Goal: Task Accomplishment & Management: Complete application form

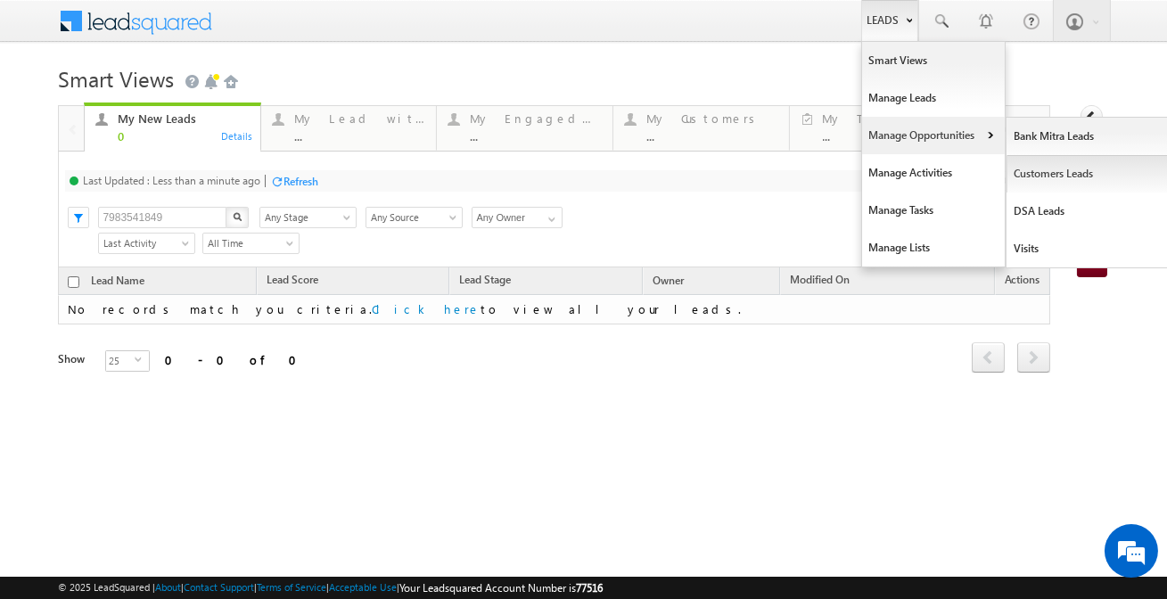
click at [1040, 177] on link "Customers Leads" at bounding box center [1087, 173] width 163 height 37
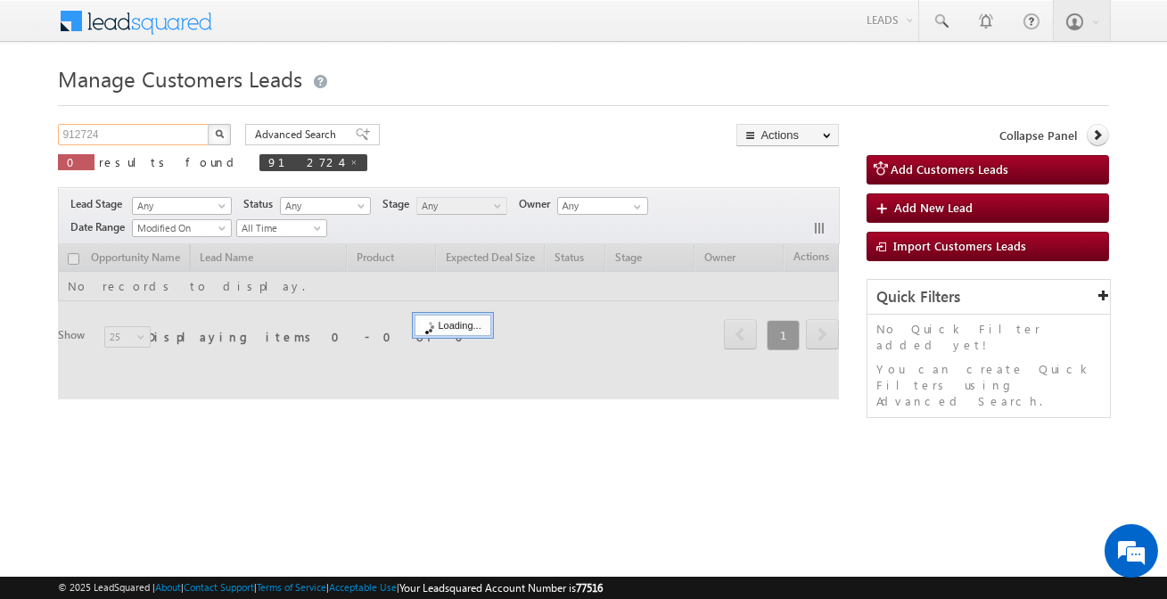
click at [154, 137] on input "912724" at bounding box center [134, 134] width 152 height 21
paste input "05772"
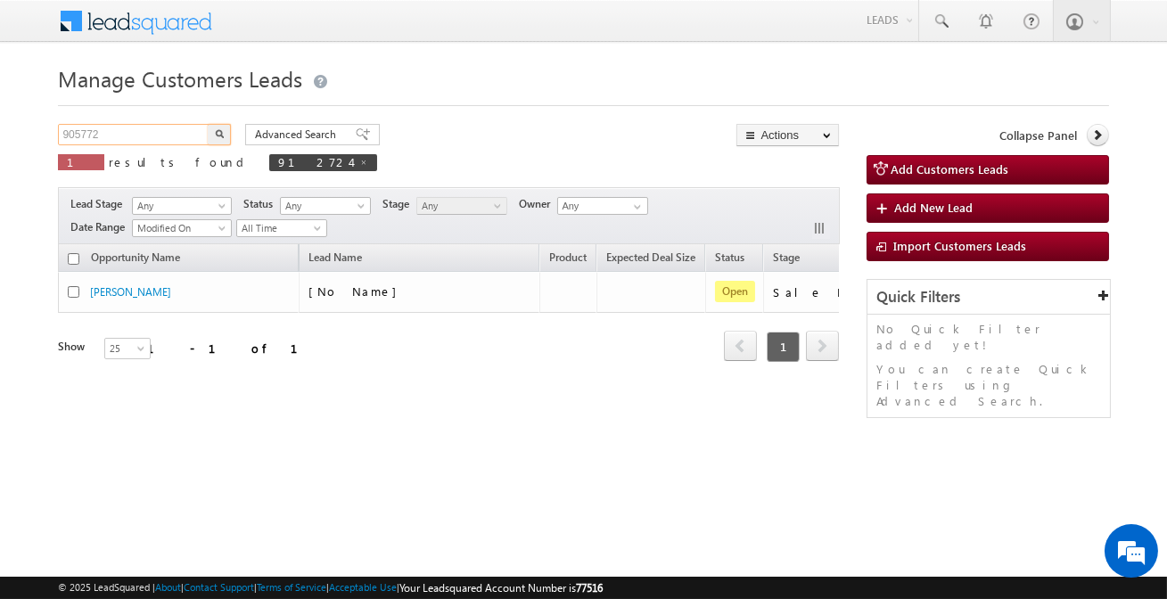
type input "905772"
click at [208, 124] on button "button" at bounding box center [219, 134] width 23 height 21
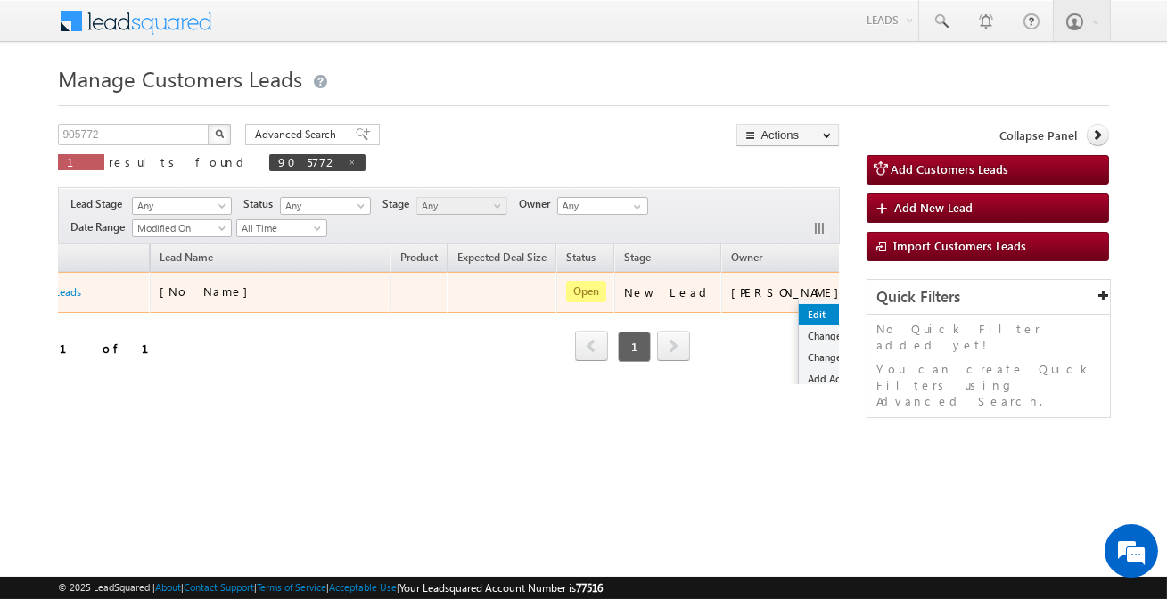
click at [799, 316] on link "Edit" at bounding box center [843, 314] width 89 height 21
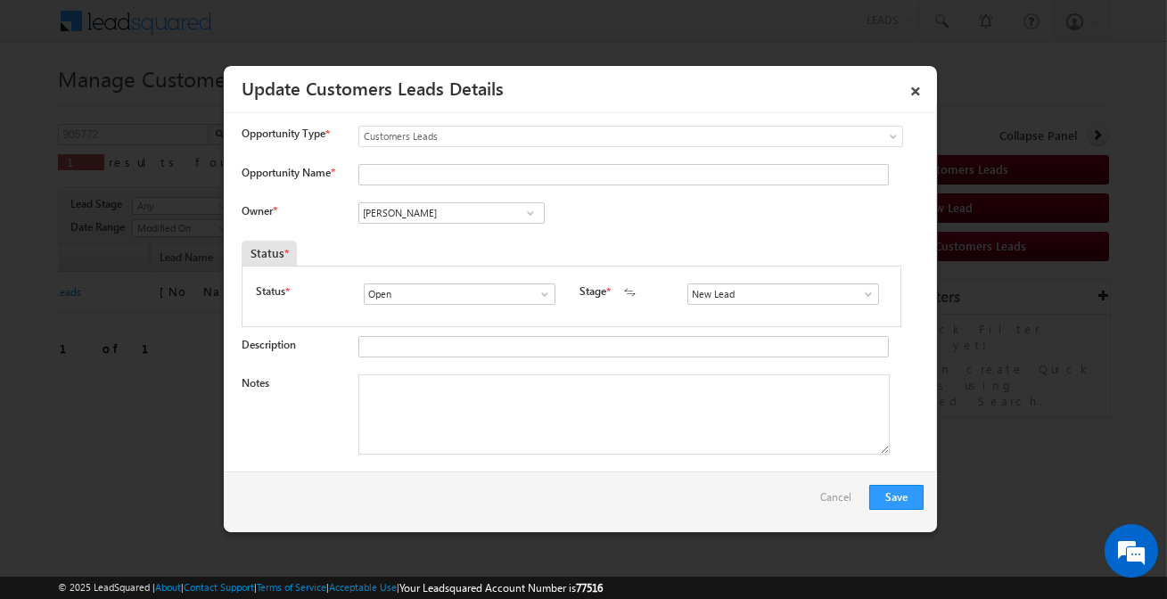
scroll to position [0, 0]
click at [459, 221] on input "Vikas Halwai" at bounding box center [451, 212] width 186 height 21
paste input "vaibhav.dhanke@sgrlimited.in"
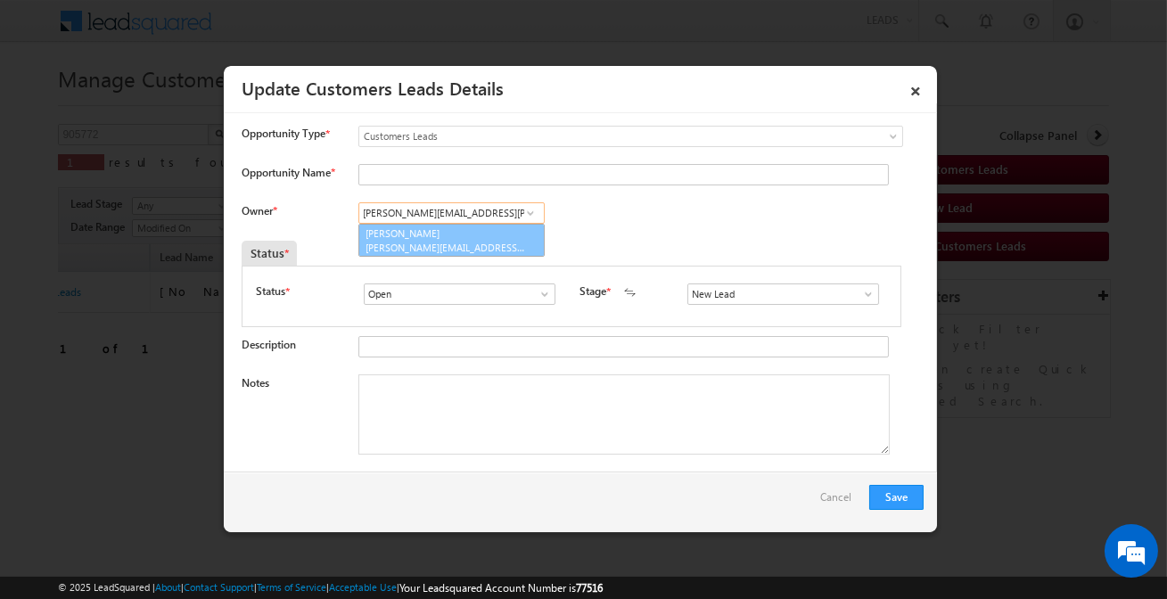
click at [499, 235] on link "Vaibhav Shankar Dhanke vaibhav.dhanke@sgrlimited.in" at bounding box center [451, 241] width 186 height 34
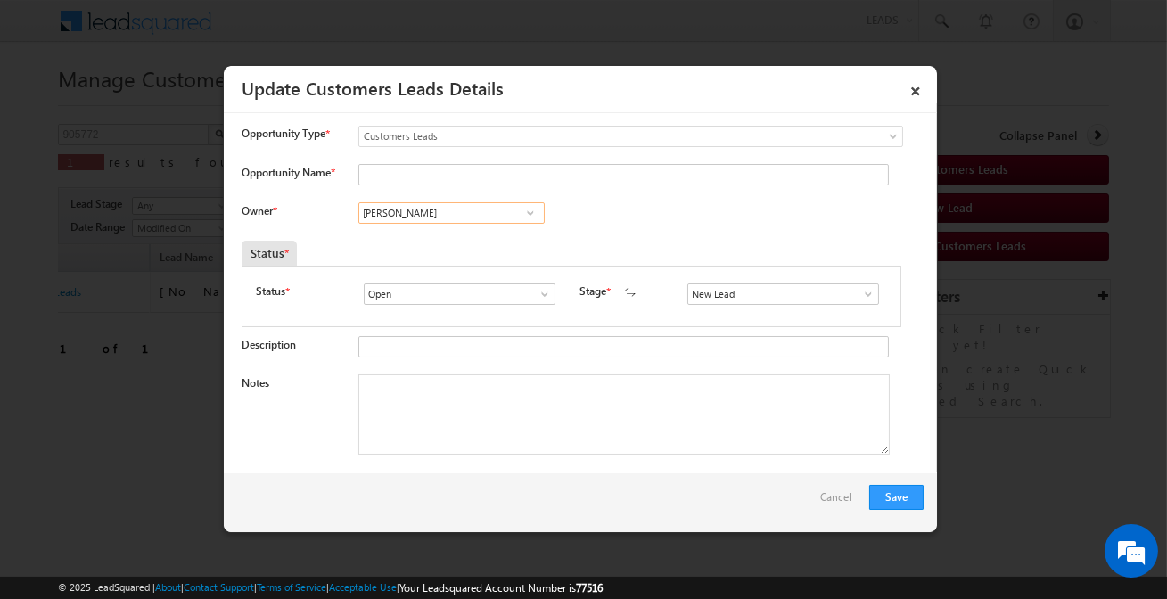
type input "Vaibhav Shankar Dhanke"
drag, startPoint x: 756, startPoint y: 305, endPoint x: 755, endPoint y: 292, distance: 12.5
click at [755, 294] on div "New Lead Interested Pending Documents Sales Marked Pending for Follow-Up Not Co…" at bounding box center [787, 295] width 200 height 25
click at [755, 292] on input "New Lead" at bounding box center [783, 293] width 192 height 21
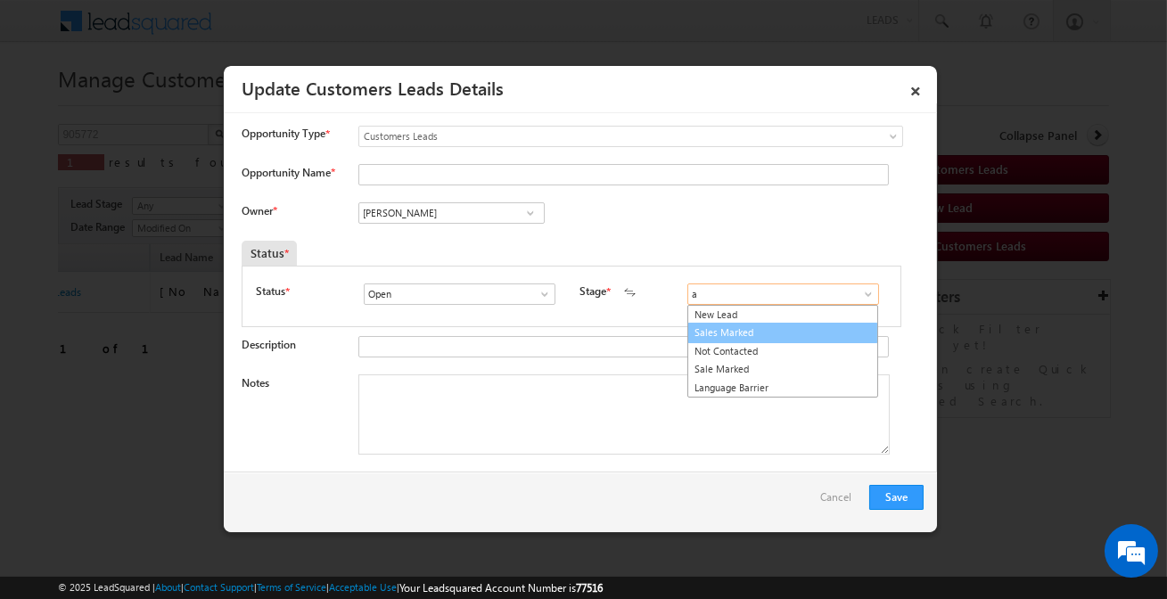
click at [727, 335] on link "Sales Marked" at bounding box center [782, 333] width 191 height 21
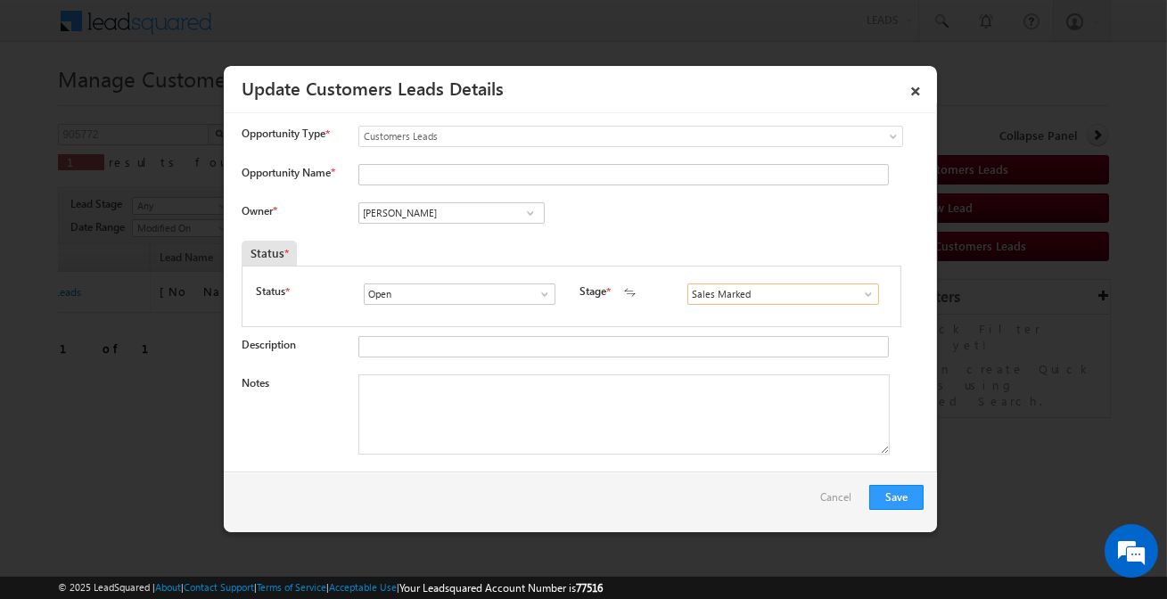
type input "Sales Marked"
click at [515, 178] on input "Opportunity Name *" at bounding box center [623, 174] width 530 height 21
paste input "SHENMARE GAJANAN YASHWANTRAO"
type input "SHENMARE GAJANAN YASHWANTRAO"
click at [459, 445] on textarea "Notes" at bounding box center [623, 414] width 531 height 80
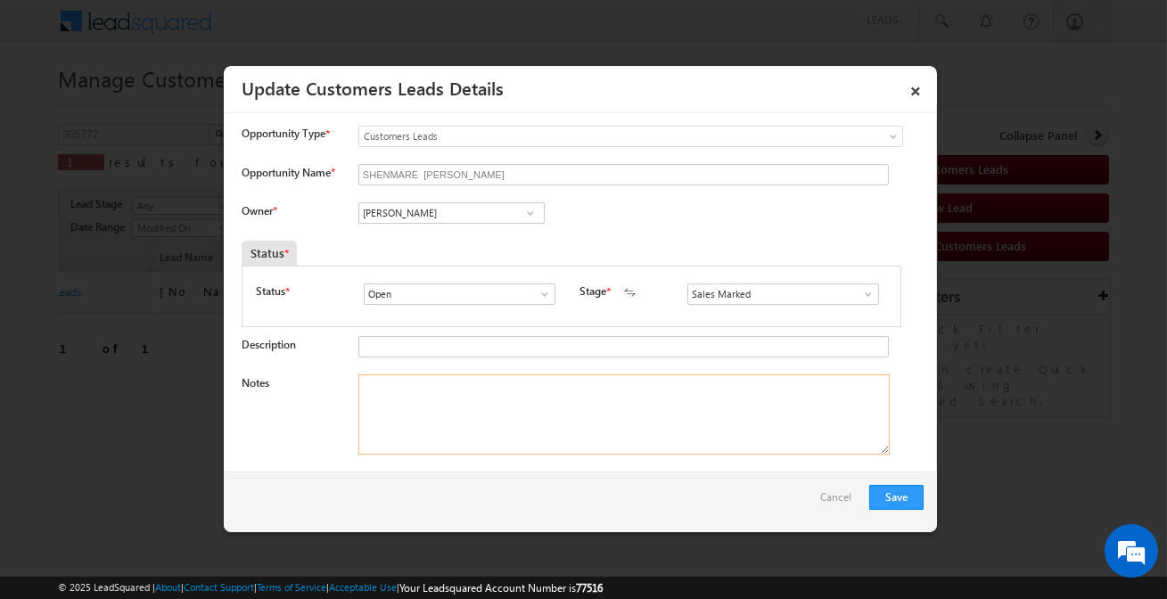
paste textarea "SHENMARE GAJANAN YASHWANTRAO / Construction / customer required 10 lakh and he …"
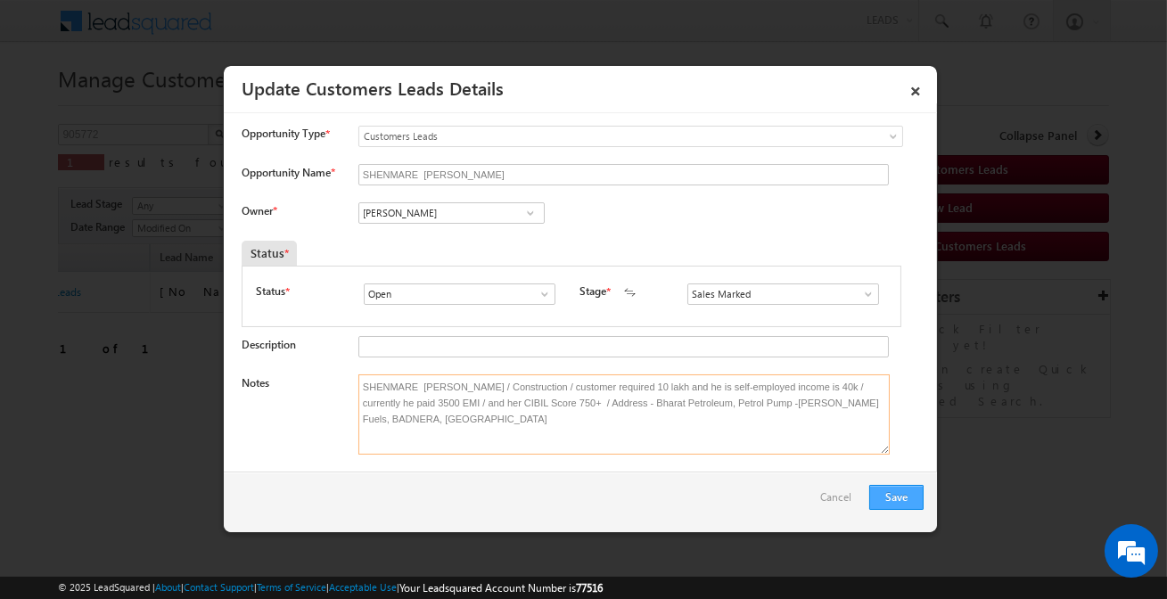
type textarea "SHENMARE GAJANAN YASHWANTRAO / Construction / customer required 10 lakh and he …"
click at [882, 499] on button "Save" at bounding box center [896, 497] width 54 height 25
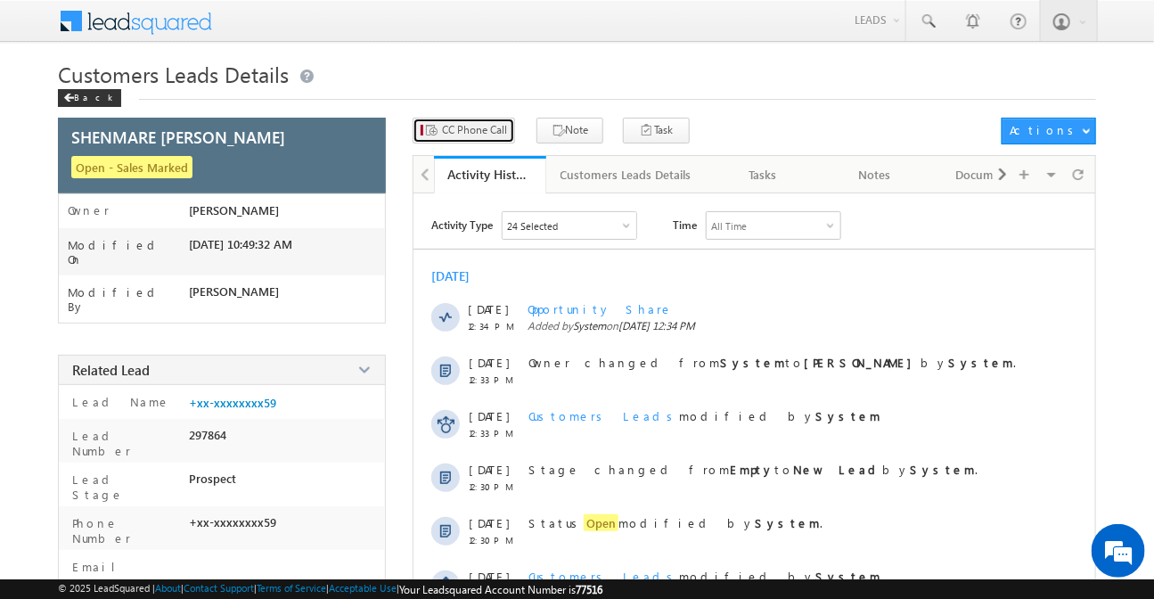
click at [471, 137] on span "CC Phone Call" at bounding box center [474, 130] width 65 height 16
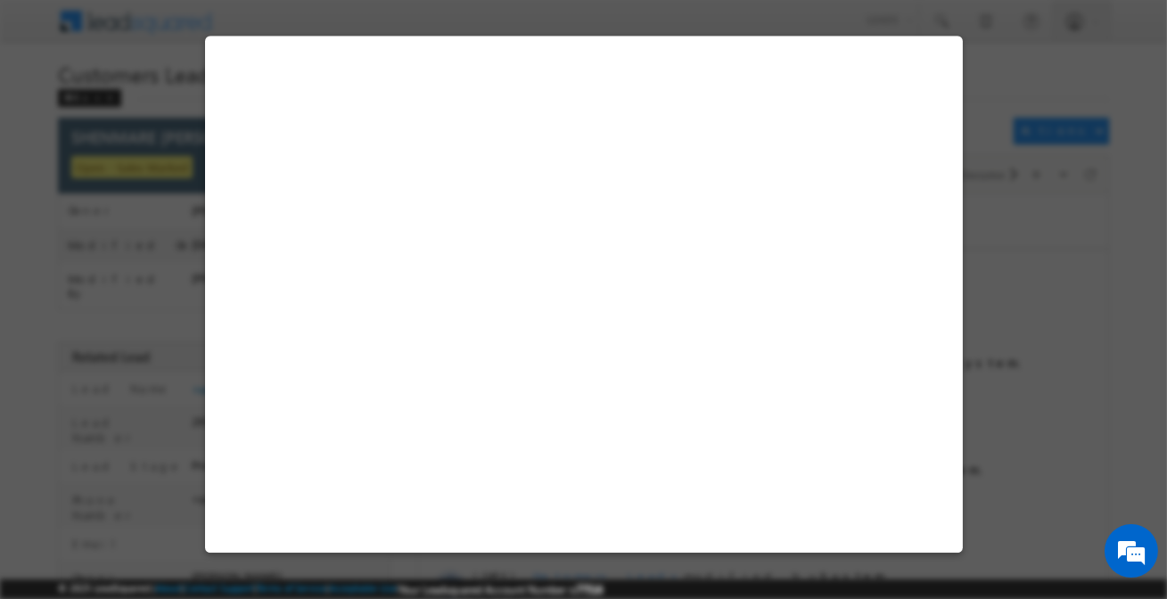
select select "Amravati"
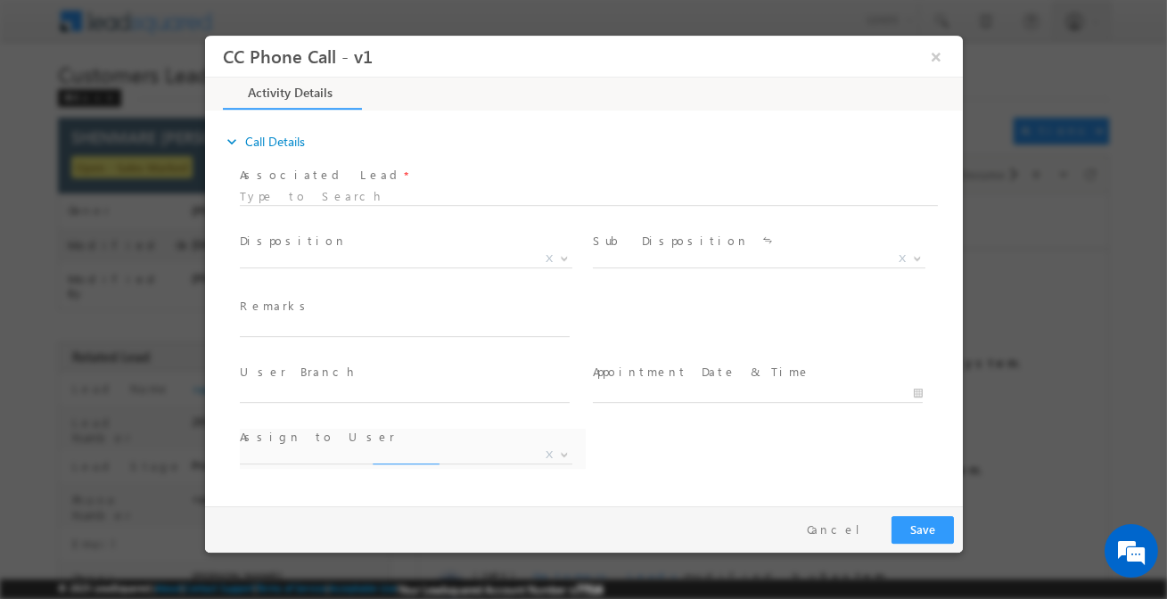
select select "[EMAIL_ADDRESS][DOMAIN_NAME]"
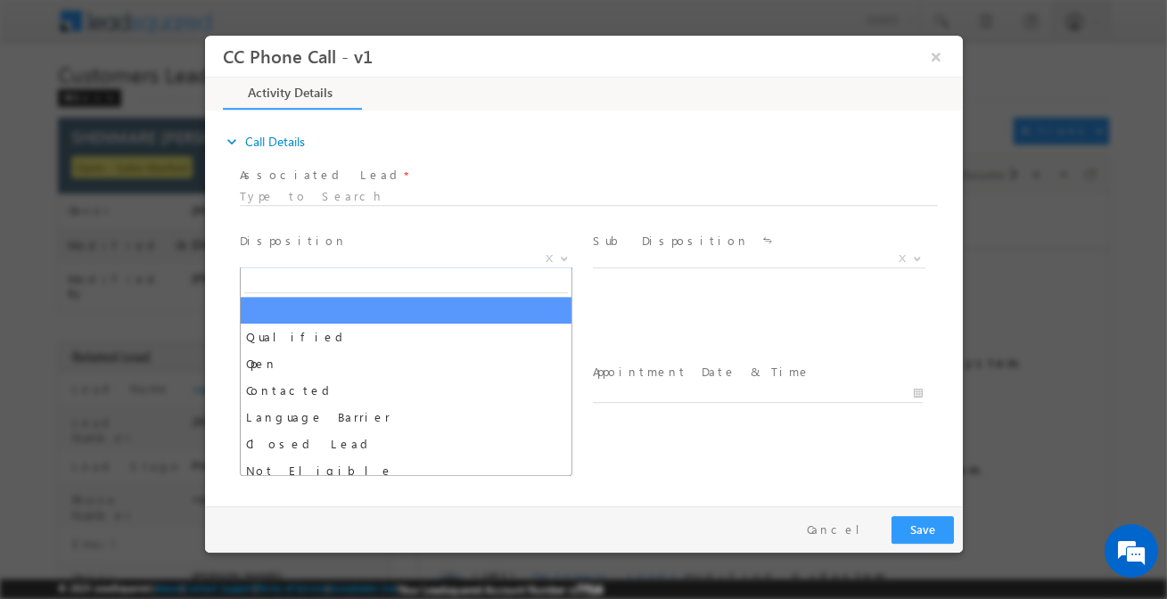
click at [377, 256] on span "X" at bounding box center [405, 259] width 333 height 18
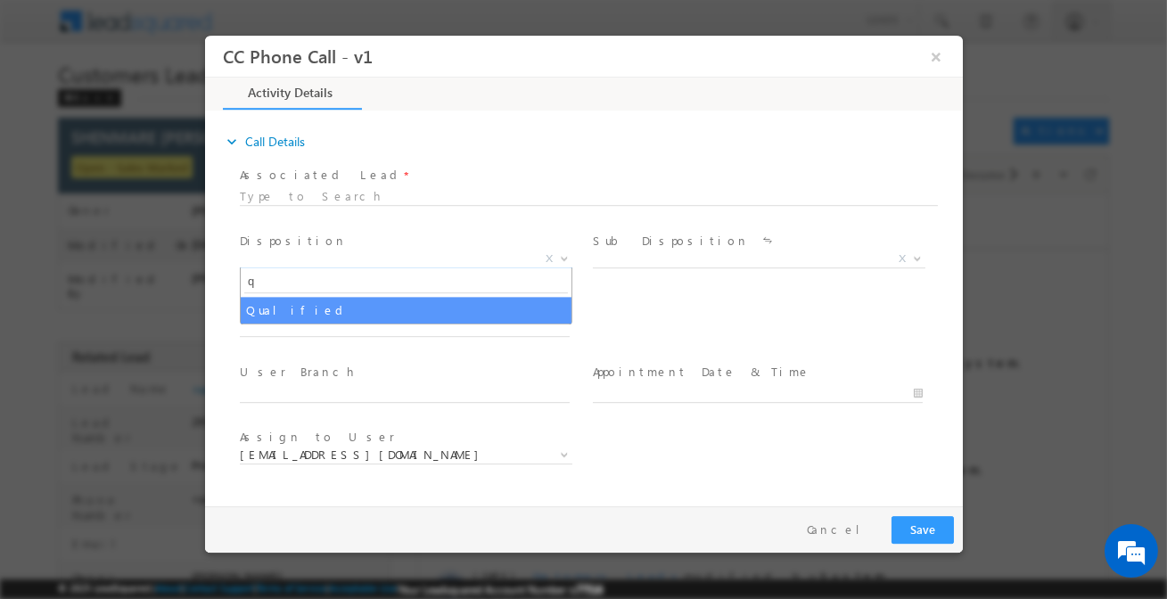
type input "q"
select select "Qualified"
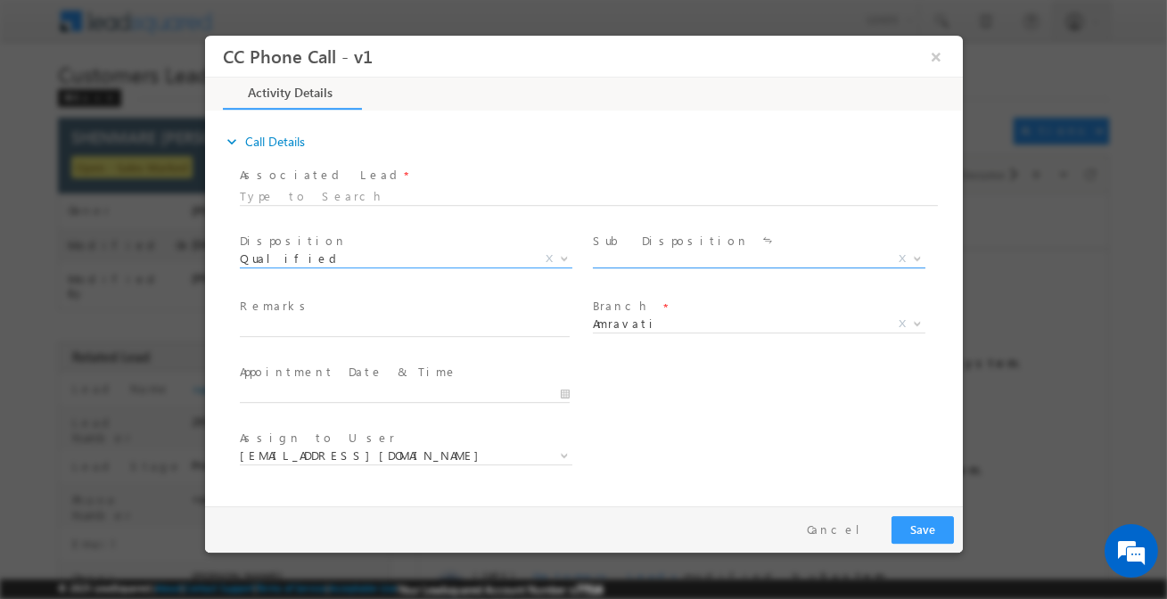
click at [624, 258] on span "X" at bounding box center [758, 259] width 333 height 18
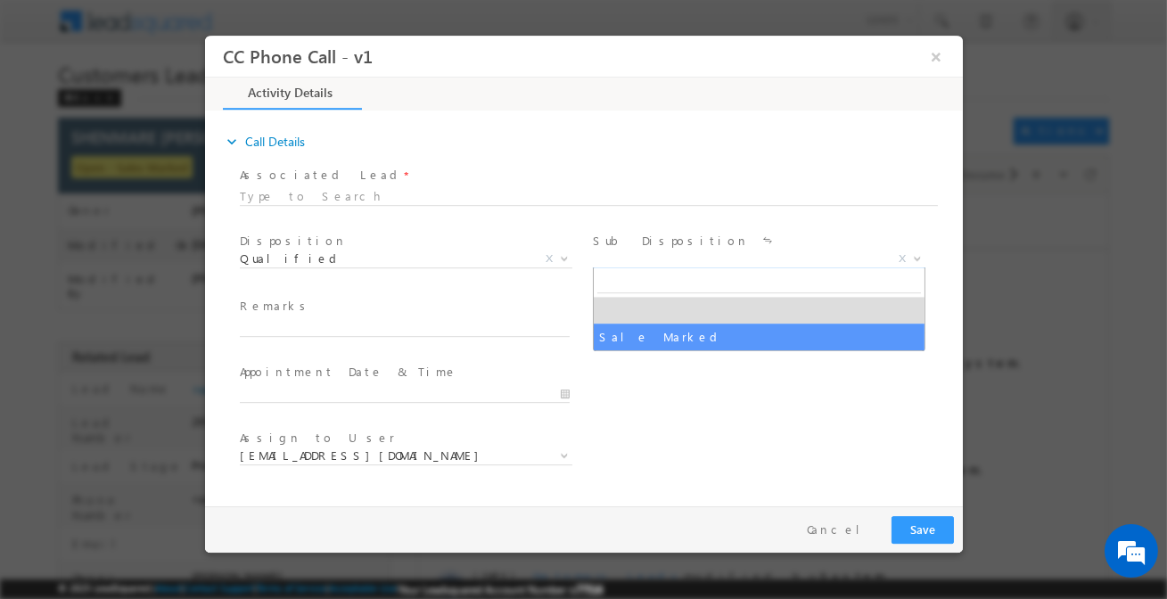
click at [650, 352] on span at bounding box center [756, 346] width 329 height 20
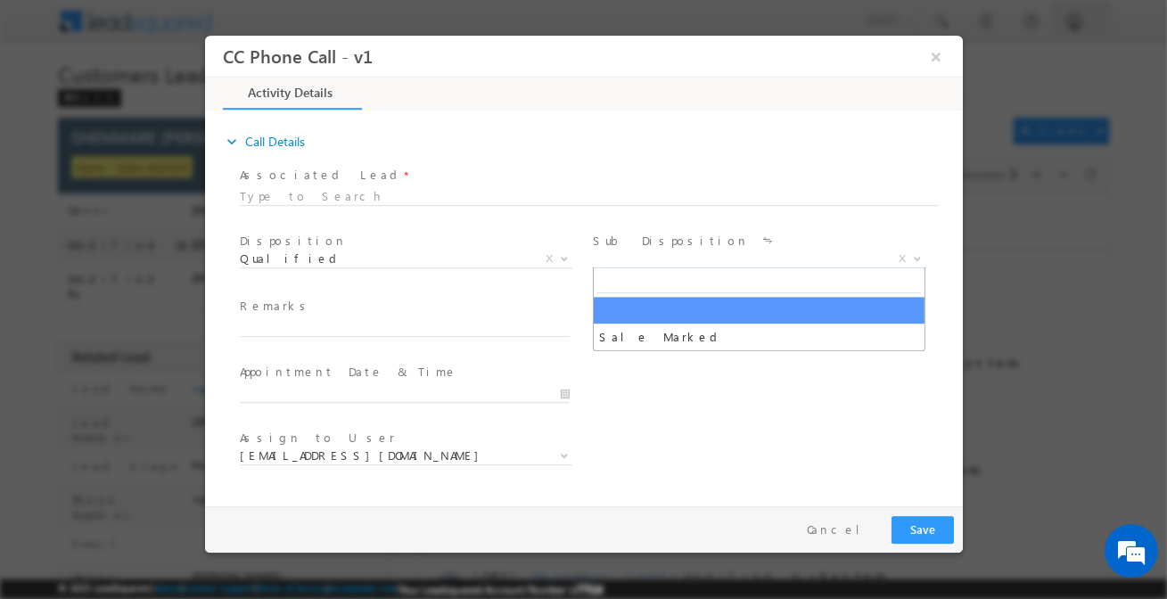
click at [628, 264] on span "X" at bounding box center [758, 259] width 333 height 18
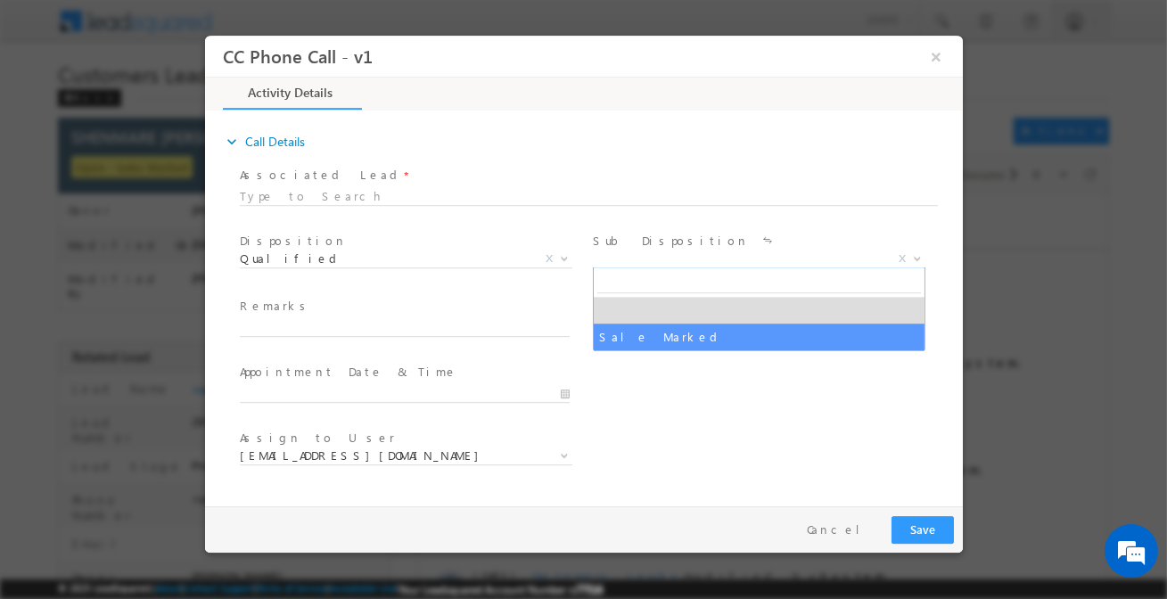
select select "Sale Marked"
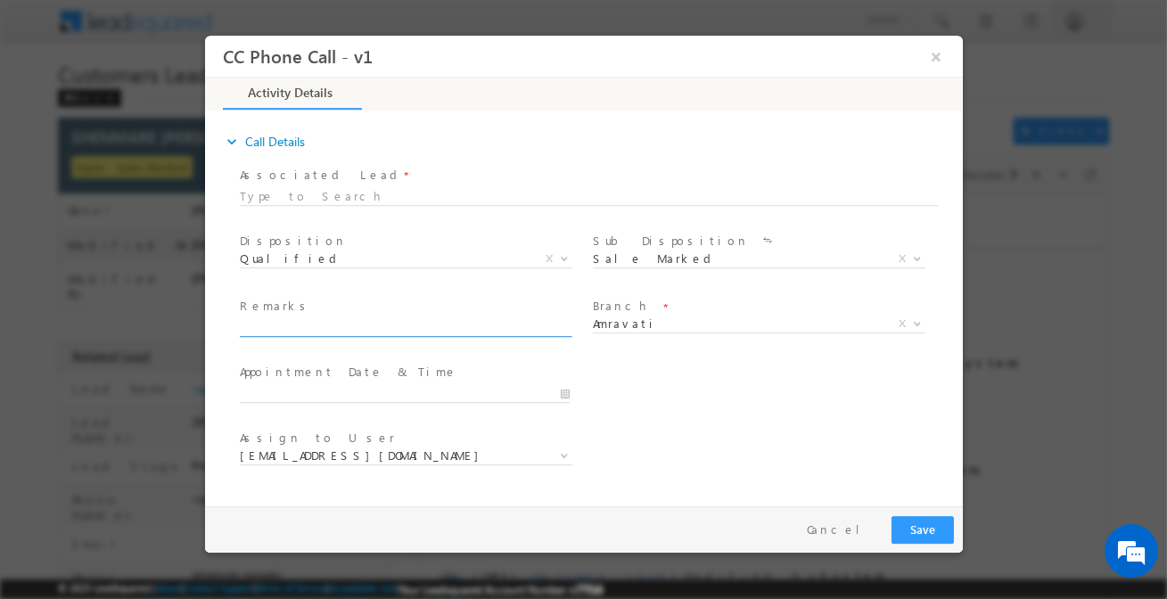
paste input "SHENMARE GAJANAN YASHWANTRAO / Construction / customer required 10 lakh and he …"
click at [470, 331] on input "SHENMARE GAJANAN YASHWANTRAO / Construction / customer required 10 lakh and he …" at bounding box center [404, 328] width 330 height 18
type input "SHENMARE GAJANAN YASHWANTRAO / Construction / customer required 10 lakh and he …"
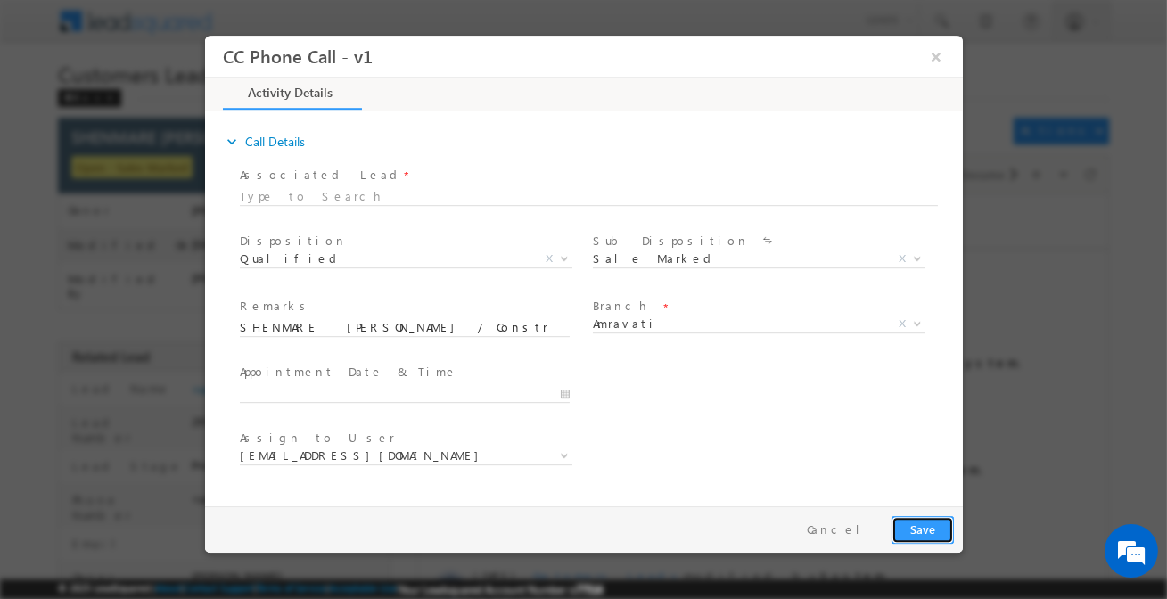
drag, startPoint x: 913, startPoint y: 530, endPoint x: 522, endPoint y: 439, distance: 400.7
click at [522, 449] on div "CC Phone Call - v1 × Activity Details 0% Completed" at bounding box center [583, 267] width 758 height 463
click at [569, 392] on div at bounding box center [412, 392] width 346 height 21
click at [559, 397] on input "09/22/2025 10:48 AM" at bounding box center [404, 394] width 330 height 18
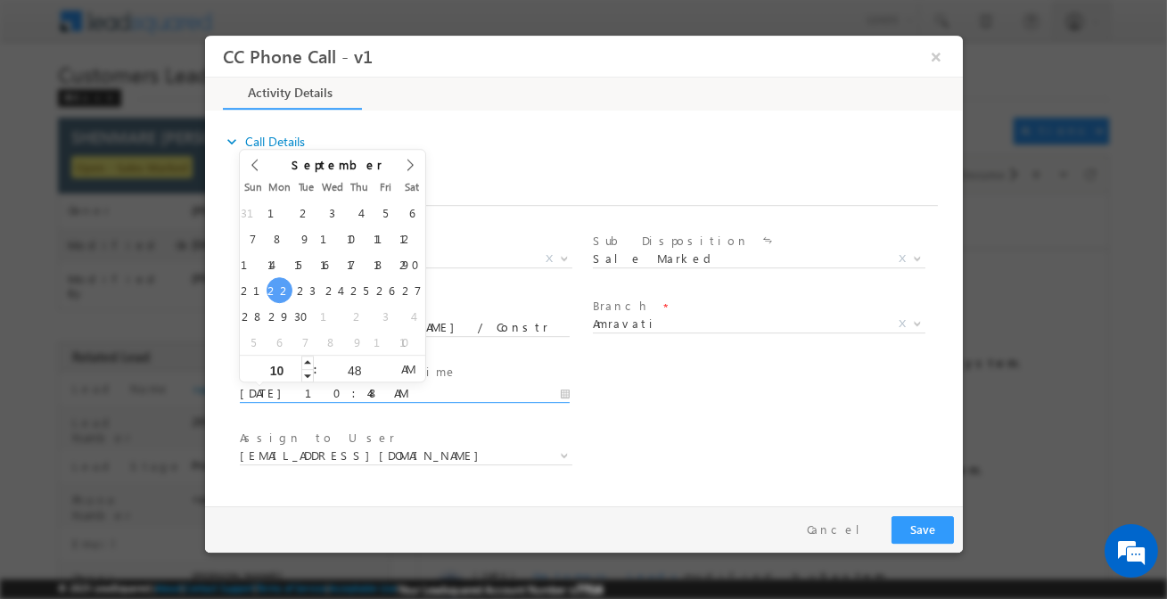
click at [297, 369] on input "10" at bounding box center [276, 371] width 74 height 12
type input "09/22/2025 9:48 AM"
type input "09"
click at [308, 379] on span at bounding box center [306, 375] width 12 height 13
type input "09/22/2025 8:48 AM"
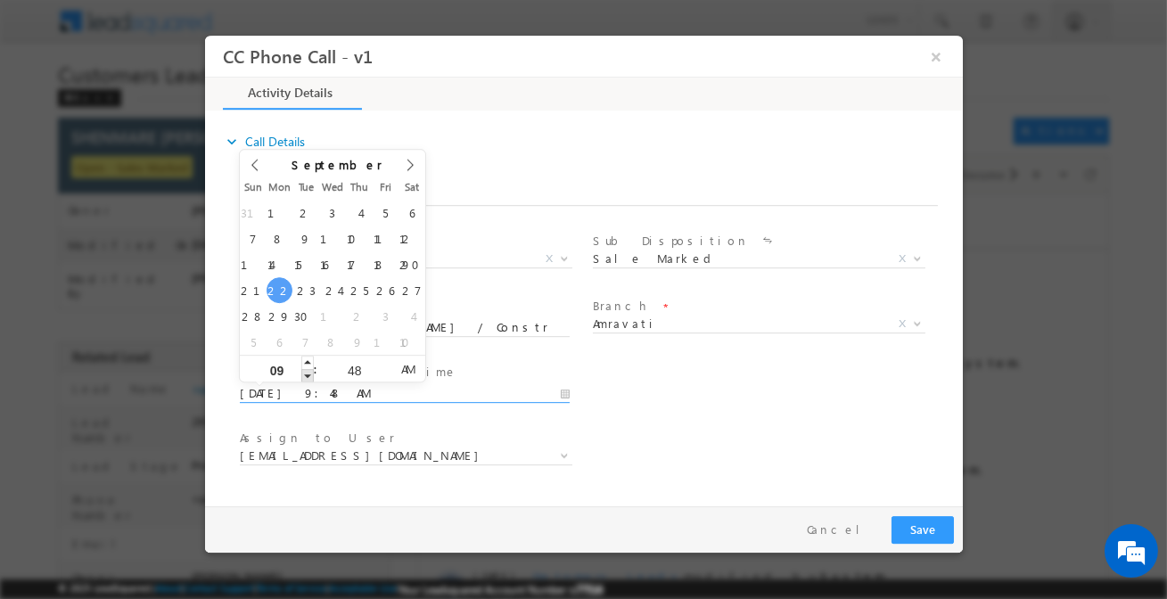
type input "08"
click at [308, 379] on span at bounding box center [306, 375] width 12 height 13
type input "09/22/2025 9:48 AM"
type input "09"
click at [308, 366] on span at bounding box center [306, 362] width 12 height 13
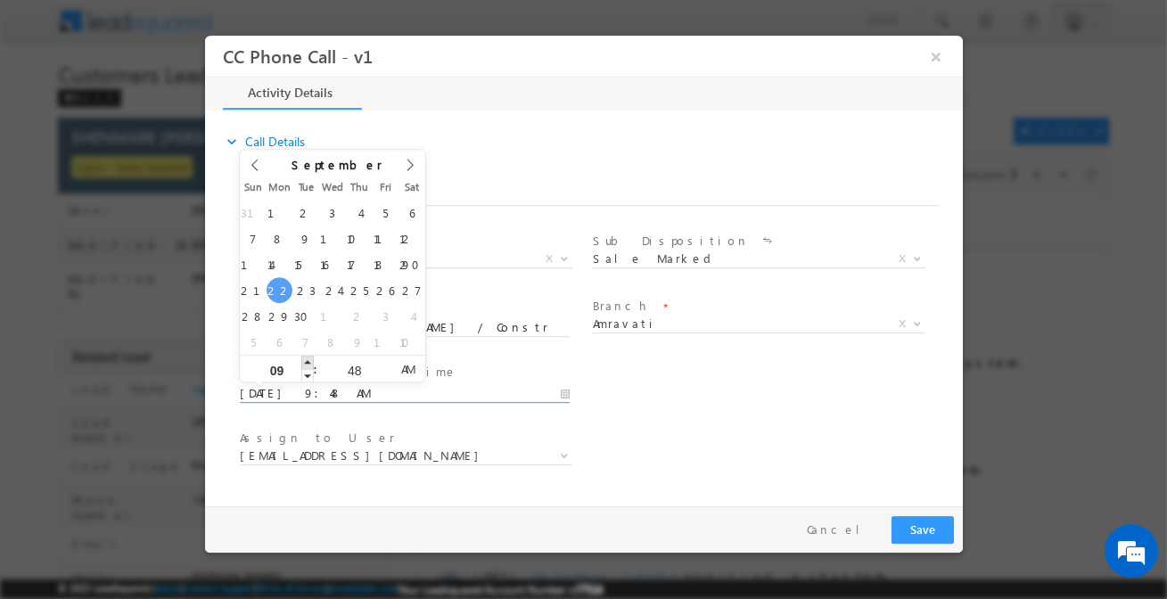
type input "09/22/2025 10:48 AM"
type input "10"
click at [308, 366] on span at bounding box center [306, 362] width 12 height 13
type input "09/22/2025 11:48 AM"
type input "11"
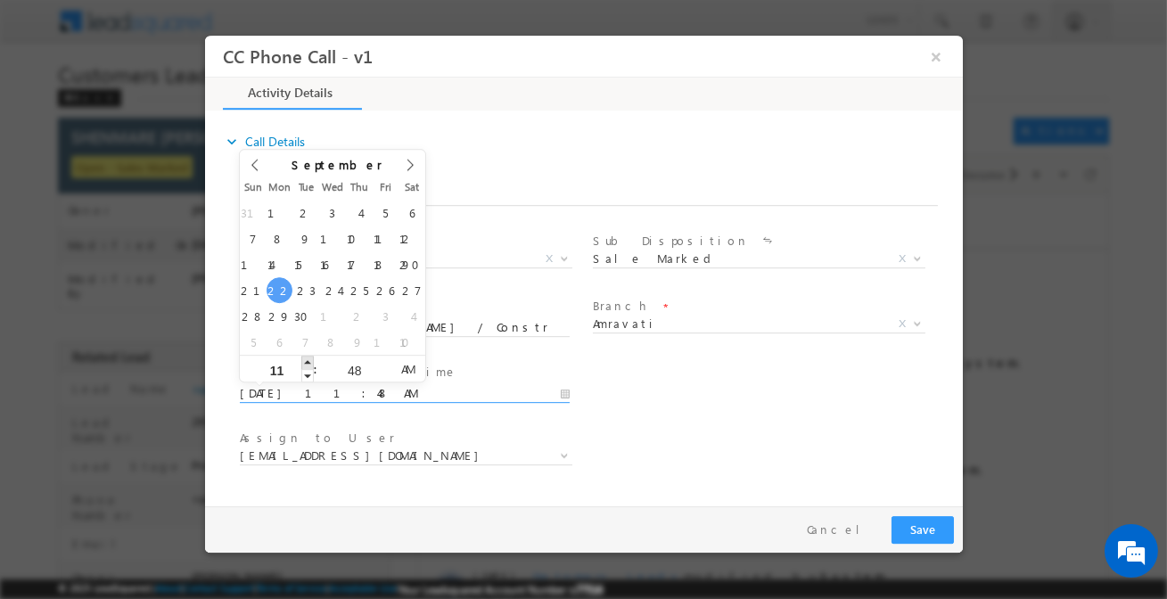
click at [308, 366] on span at bounding box center [306, 362] width 12 height 13
type input "09/22/2025 12:48 PM"
type input "12"
click at [308, 366] on span at bounding box center [306, 362] width 12 height 13
type input "09/22/2025 11:48 AM"
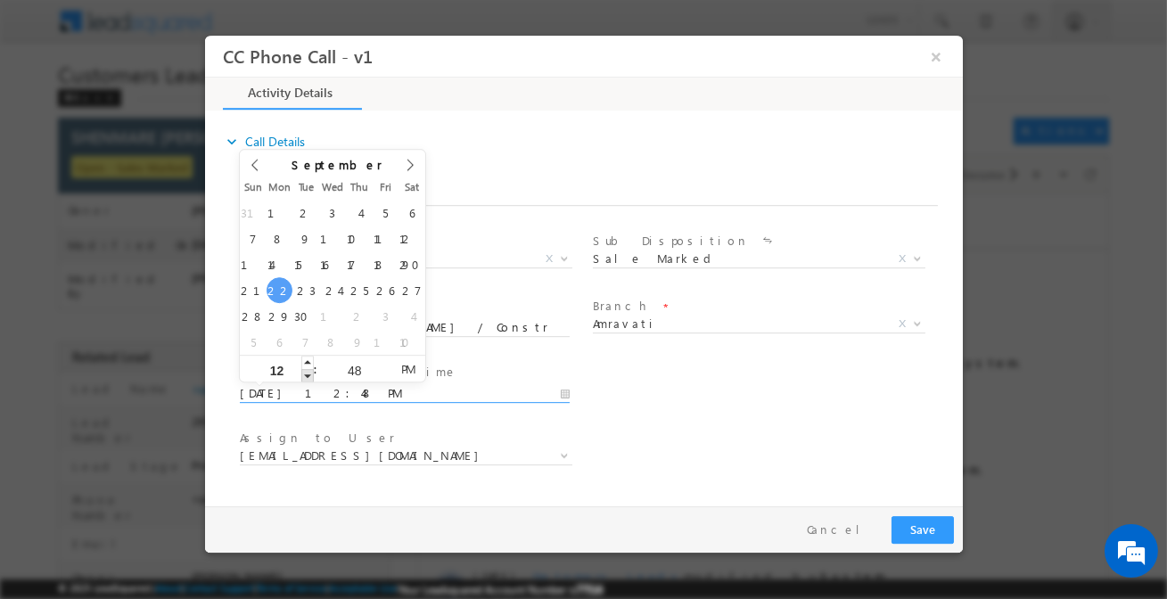
type input "11"
click at [308, 374] on span at bounding box center [306, 375] width 12 height 13
type input "09/22/2025 12:48 PM"
type input "12"
click at [308, 363] on span at bounding box center [306, 362] width 12 height 13
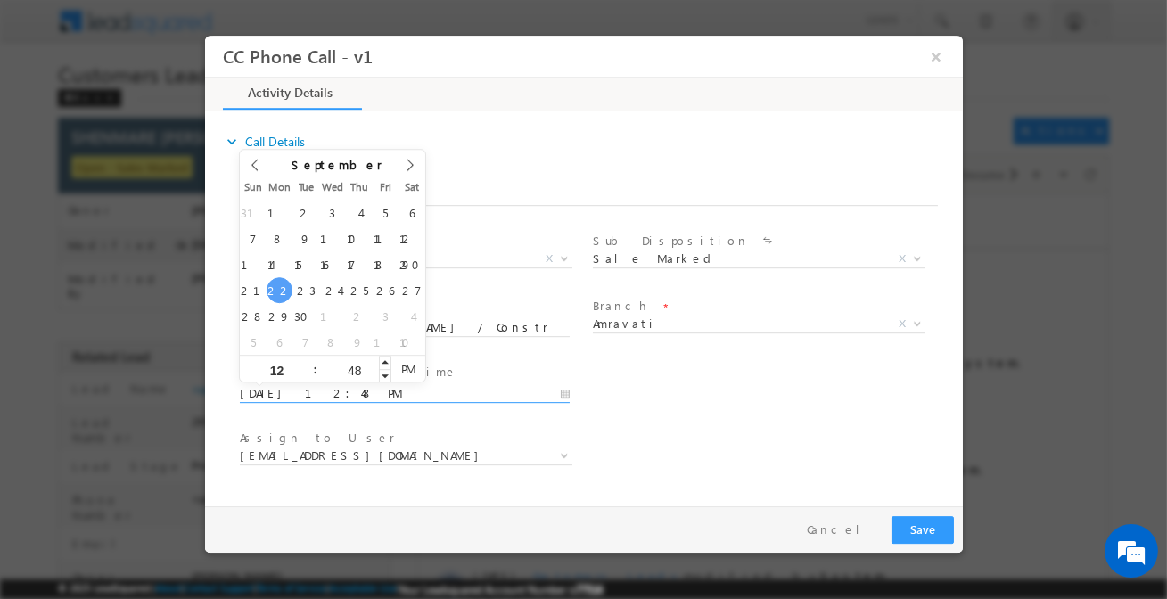
click at [356, 374] on input "48" at bounding box center [353, 371] width 74 height 12
type input "00"
type input "09/22/2025 12:00 PM"
click at [650, 409] on div "User Branch * Appointment Date & Time * 09/22/2025 12:00 PM" at bounding box center [598, 392] width 727 height 66
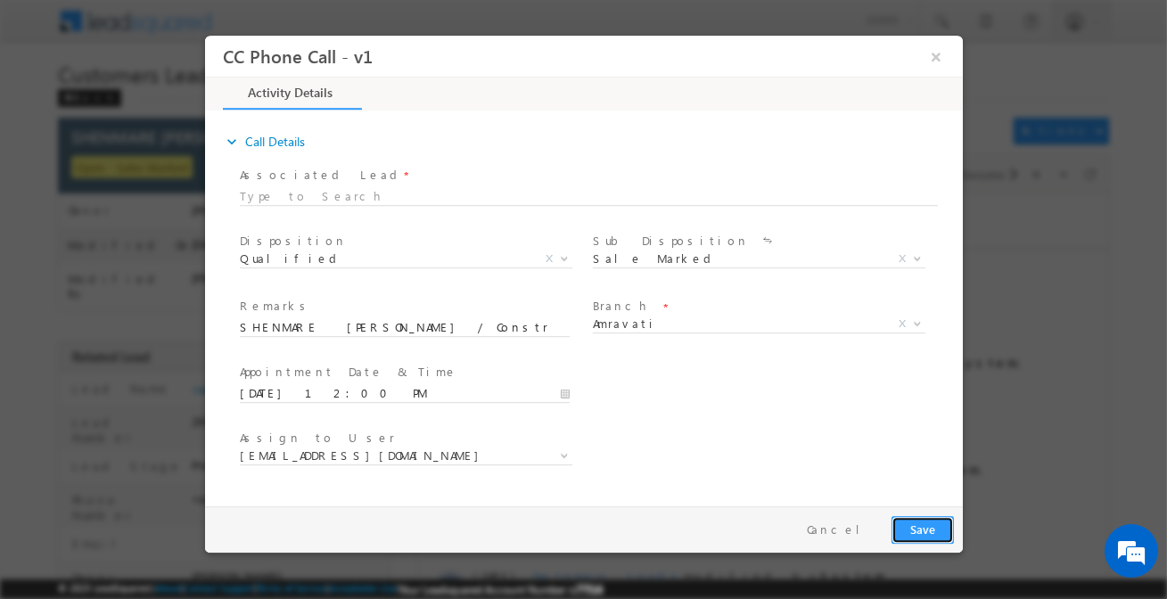
click at [908, 530] on button "Save" at bounding box center [922, 530] width 62 height 28
